Goal: Use online tool/utility: Utilize a website feature to perform a specific function

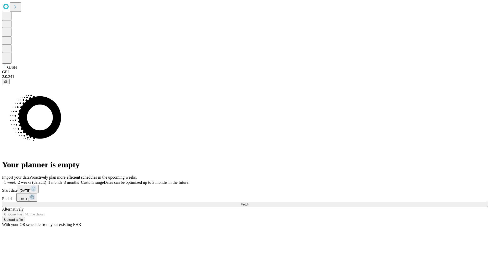
click at [249, 202] on span "Fetch" at bounding box center [245, 204] width 8 height 4
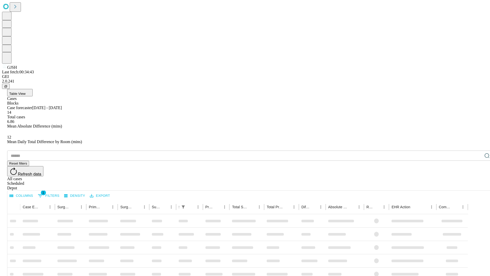
click at [26, 92] on span "Table View" at bounding box center [17, 94] width 16 height 4
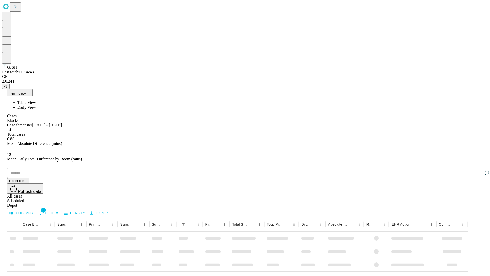
click at [36, 105] on span "Daily View" at bounding box center [26, 107] width 19 height 4
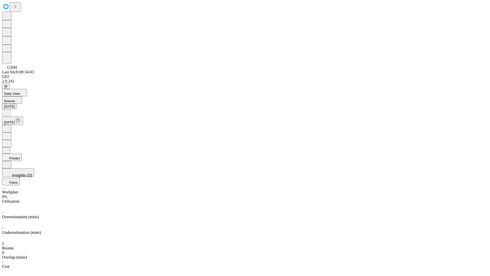
click at [22, 153] on button "Predict" at bounding box center [12, 156] width 20 height 7
